Goal: Information Seeking & Learning: Learn about a topic

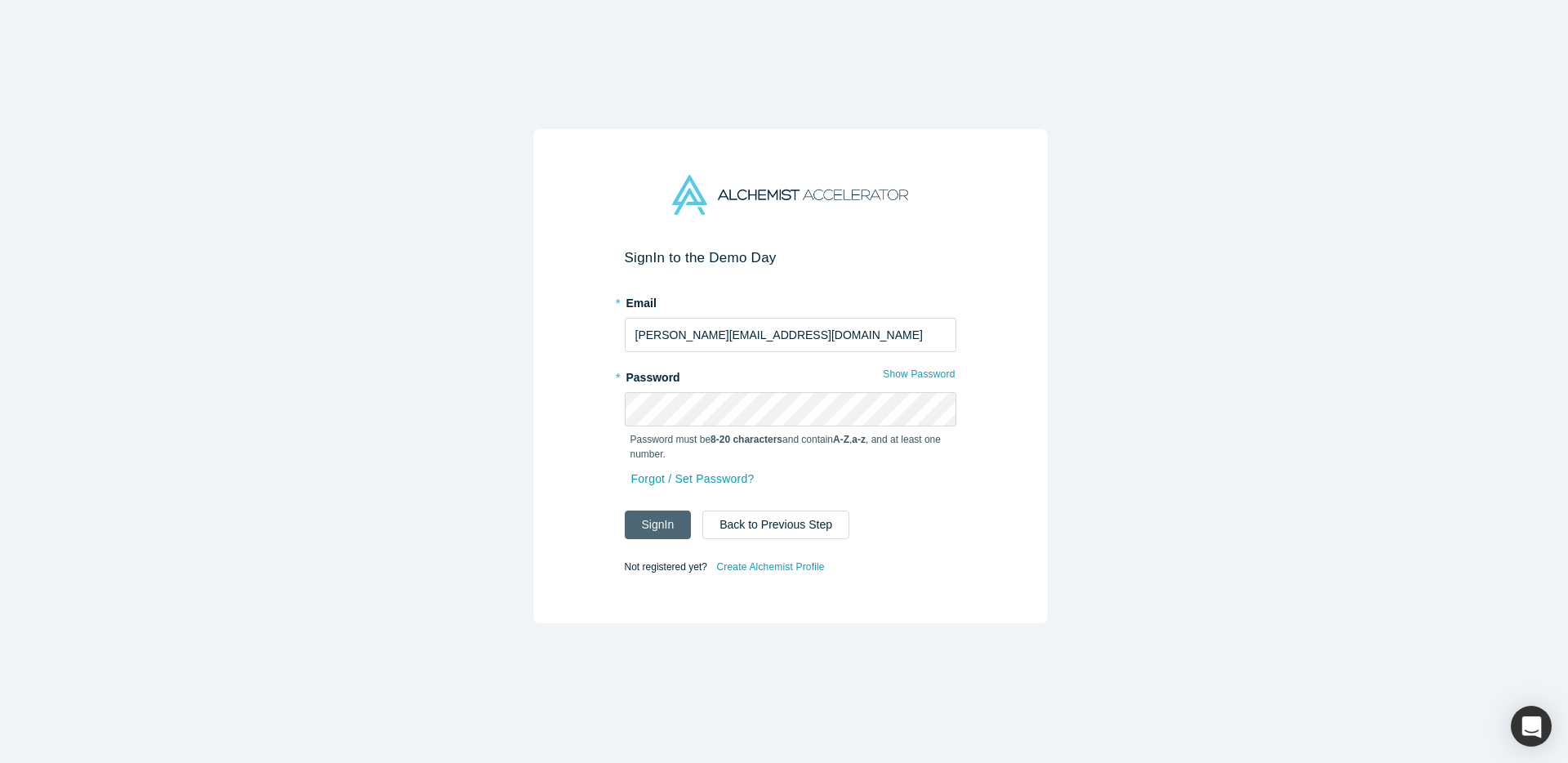
click at [651, 516] on button "Sign In" at bounding box center [658, 525] width 67 height 29
